Goal: Navigation & Orientation: Find specific page/section

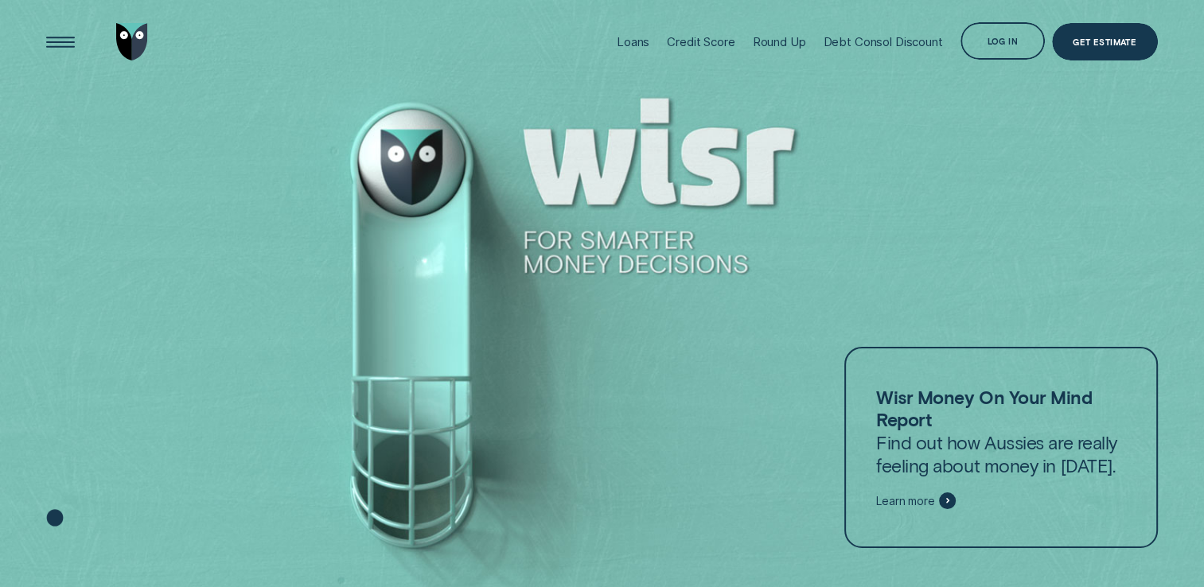
click at [1004, 59] on div "Log in" at bounding box center [1003, 41] width 84 height 38
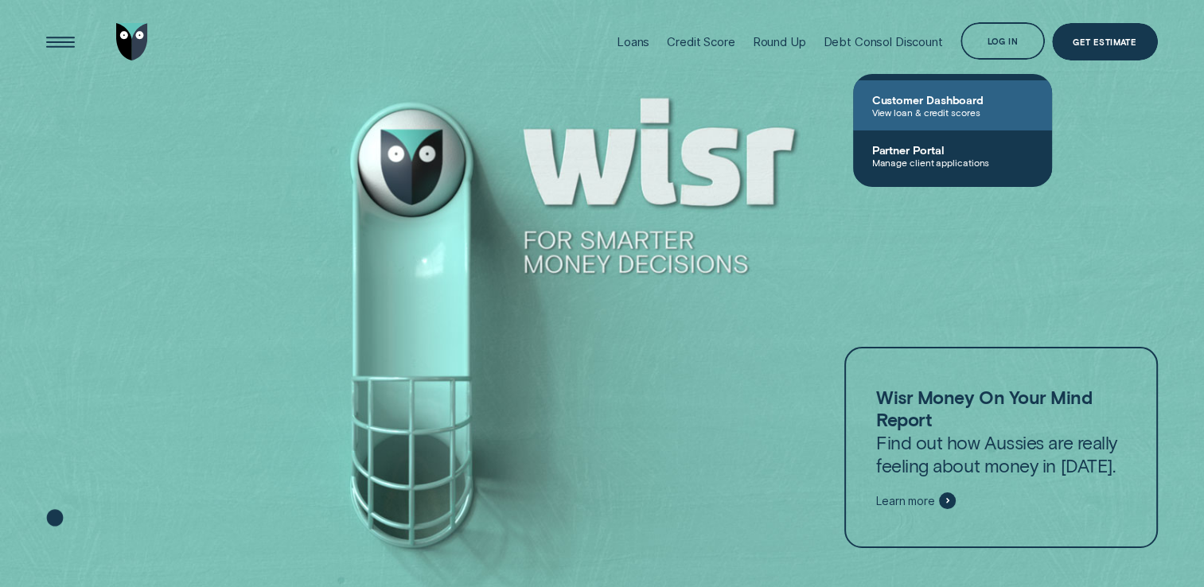
click at [935, 116] on span "View loan & credit scores" at bounding box center [952, 112] width 161 height 11
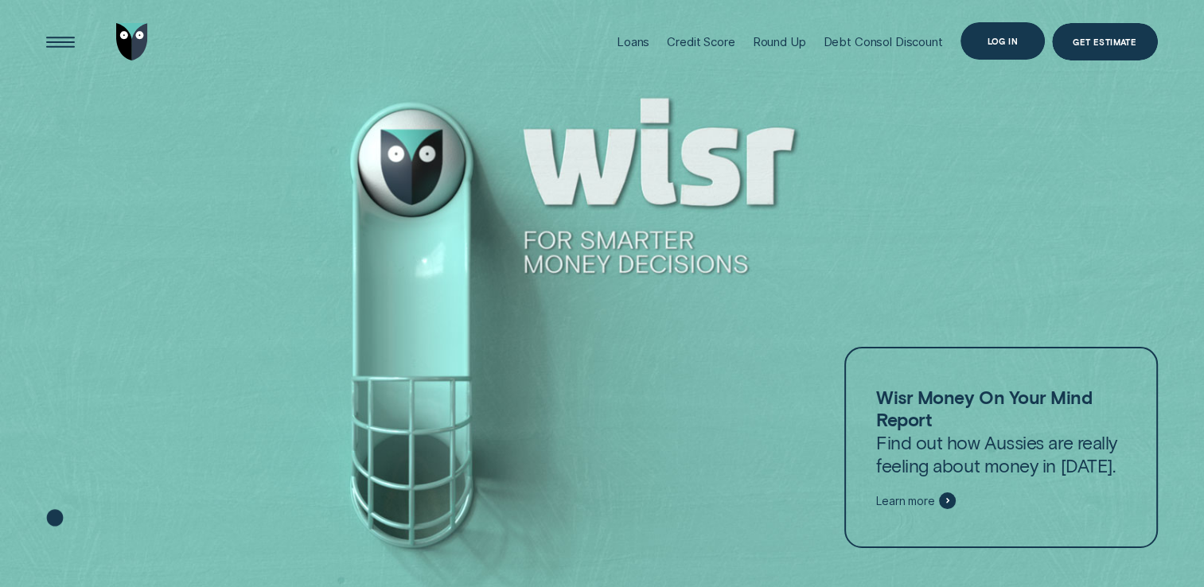
click at [1029, 50] on div "Log in" at bounding box center [1003, 41] width 84 height 38
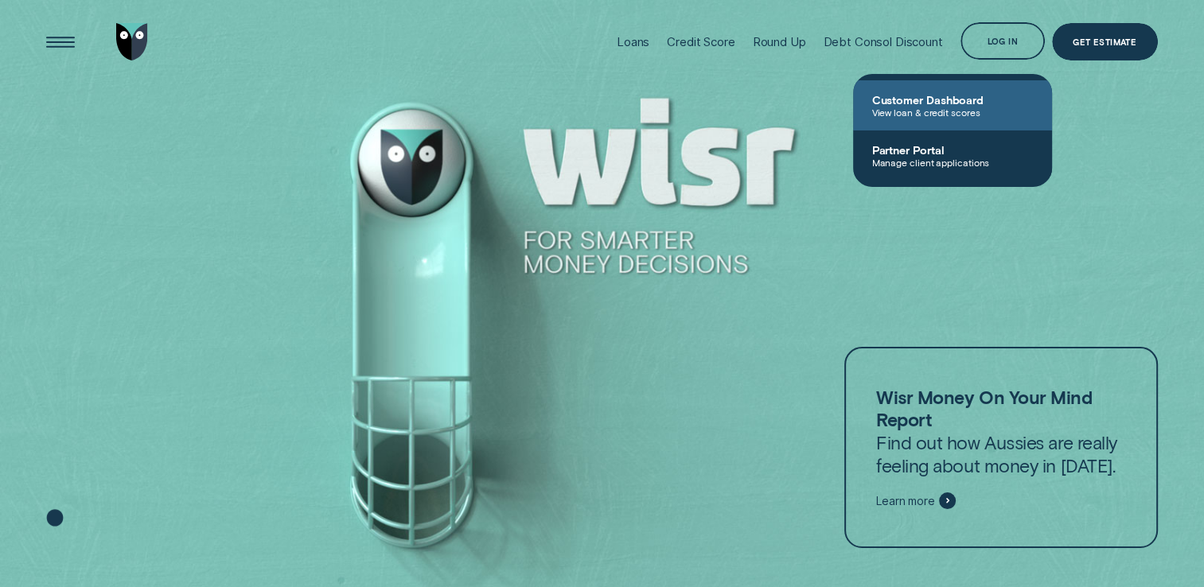
click at [969, 103] on span "Customer Dashboard" at bounding box center [952, 100] width 161 height 14
